Goal: Find specific page/section: Find specific page/section

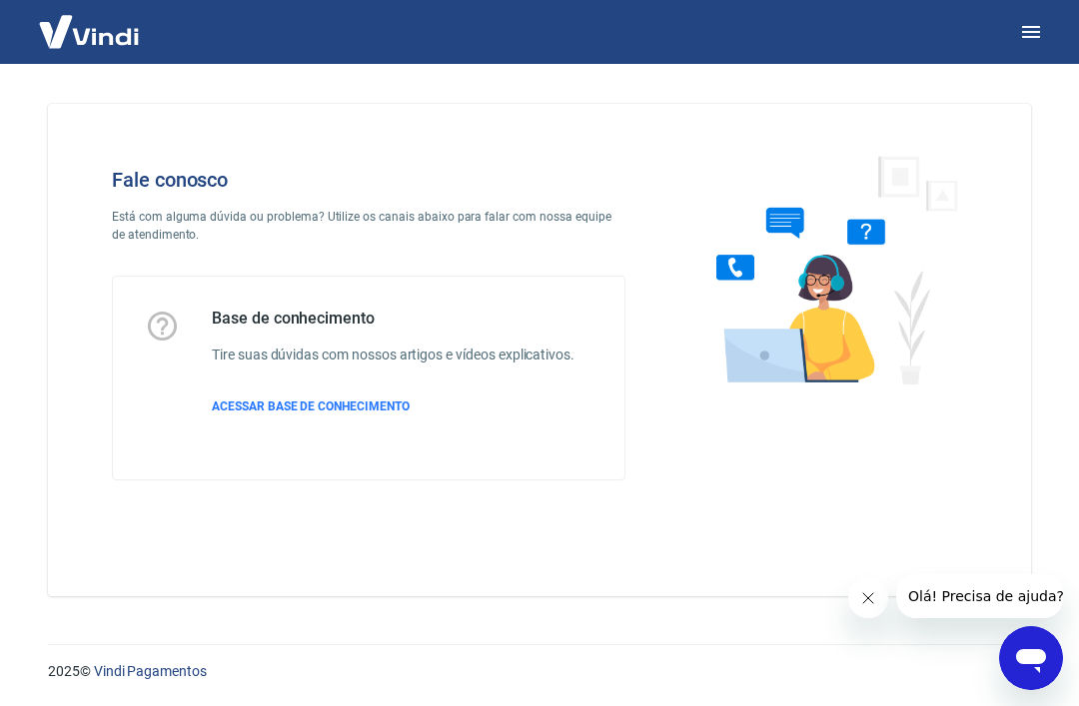
click at [265, 408] on span "ACESSAR BASE DE CONHECIMENTO" at bounding box center [311, 407] width 198 height 14
